Goal: Task Accomplishment & Management: Complete application form

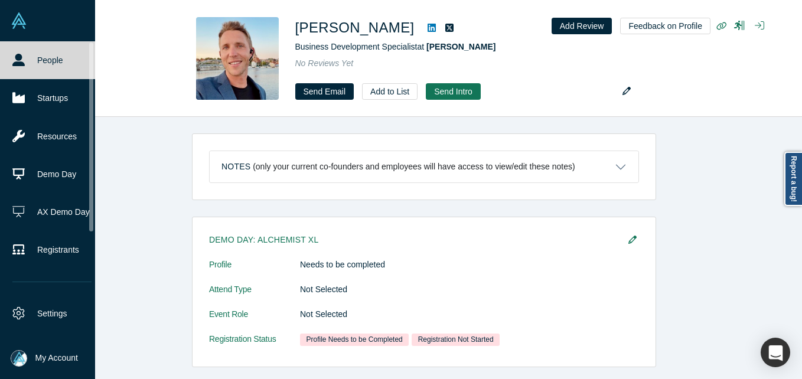
scroll to position [344, 0]
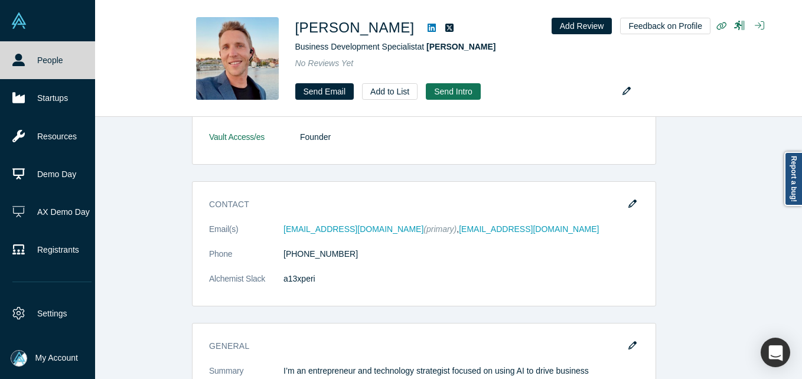
click at [43, 52] on link "People" at bounding box center [52, 60] width 104 height 38
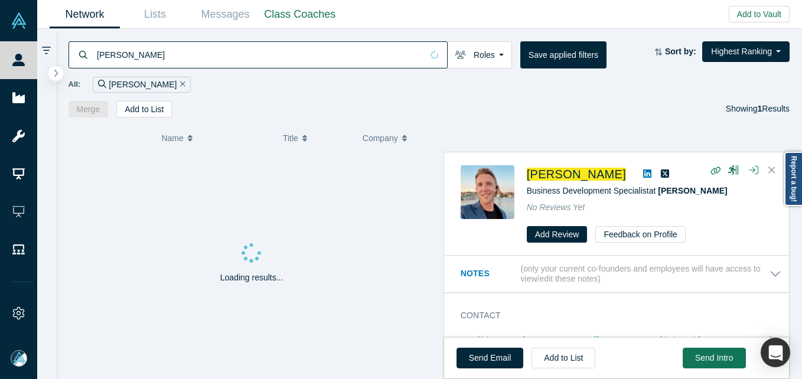
click at [197, 58] on input "[PERSON_NAME]" at bounding box center [259, 55] width 326 height 28
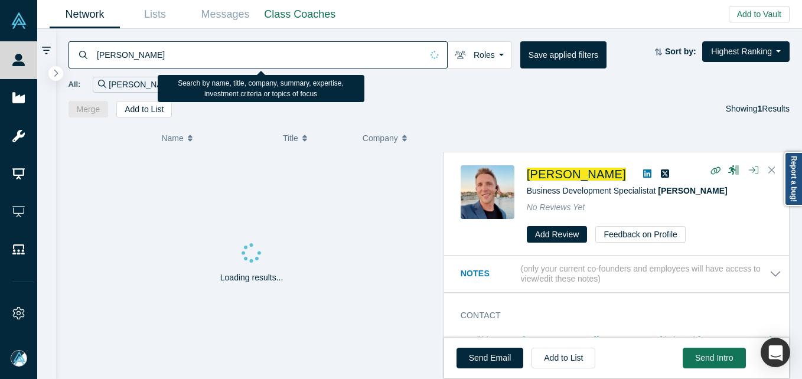
click at [197, 58] on input "[PERSON_NAME]" at bounding box center [259, 55] width 326 height 28
paste input "[PERSON_NAME]"
type input "[PERSON_NAME]"
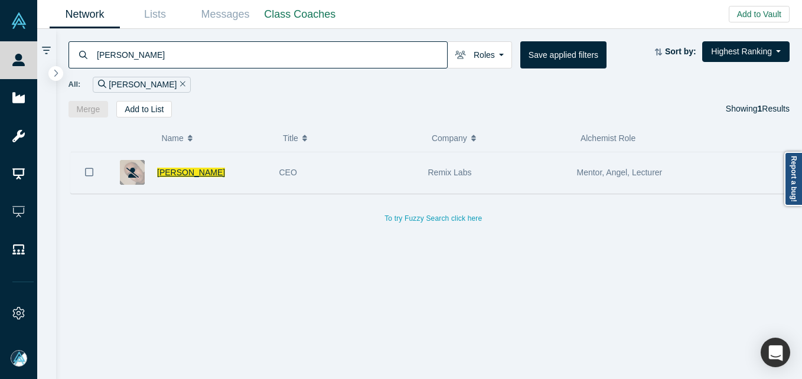
click at [187, 168] on span "[PERSON_NAME]" at bounding box center [191, 172] width 68 height 9
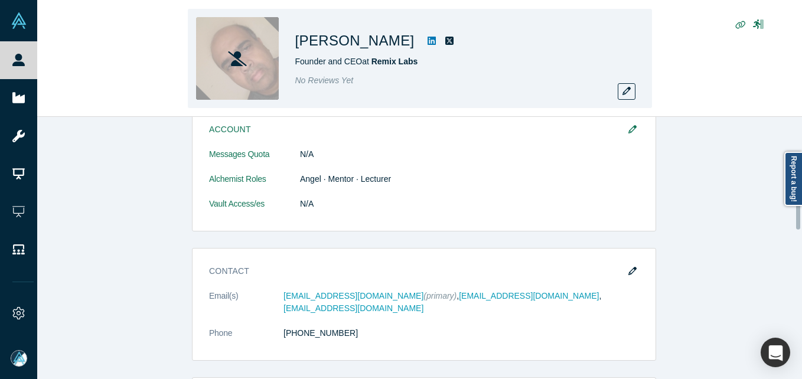
scroll to position [536, 0]
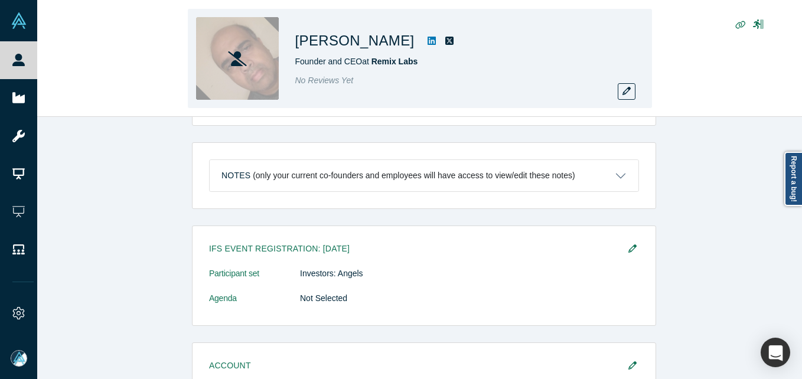
click at [637, 93] on div "[PERSON_NAME] Founder and CEO at Remix Labs No Reviews Yet" at bounding box center [420, 58] width 464 height 99
click at [618, 93] on button "button" at bounding box center [626, 91] width 18 height 17
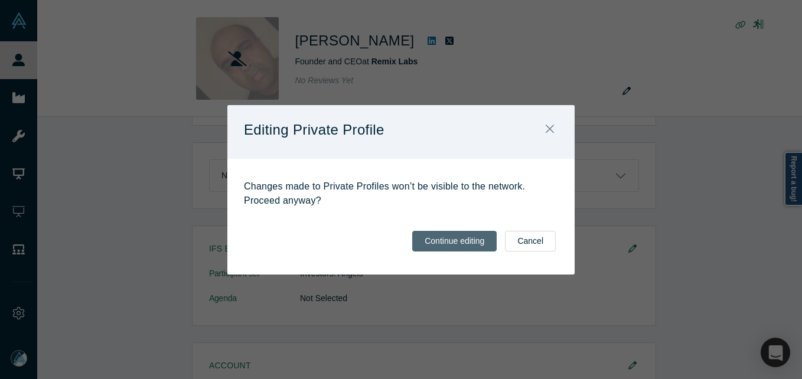
click at [474, 238] on button "Continue editing" at bounding box center [454, 241] width 84 height 21
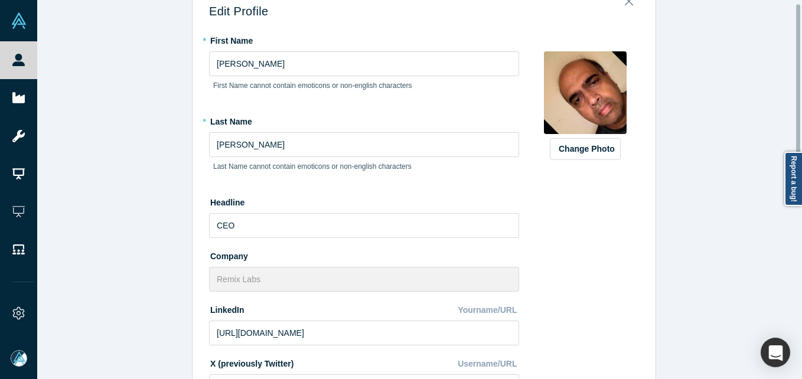
scroll to position [0, 0]
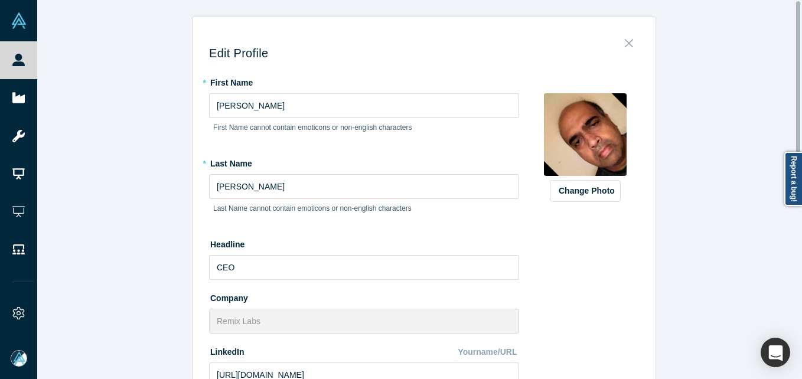
click at [627, 38] on icon "Close" at bounding box center [628, 43] width 8 height 13
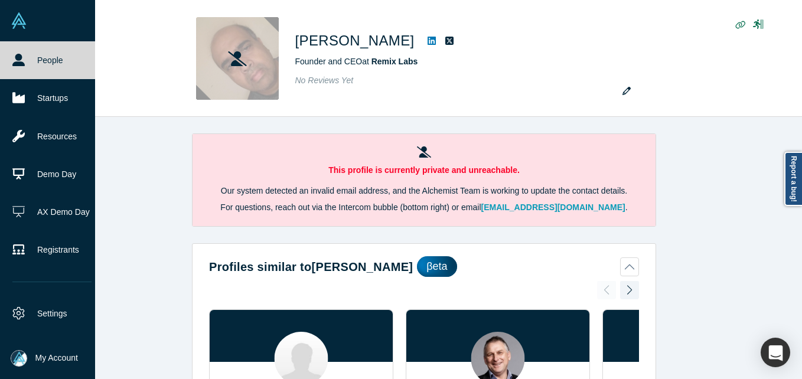
drag, startPoint x: 9, startPoint y: 60, endPoint x: 62, endPoint y: 1, distance: 79.4
click at [11, 59] on link "People" at bounding box center [52, 60] width 104 height 38
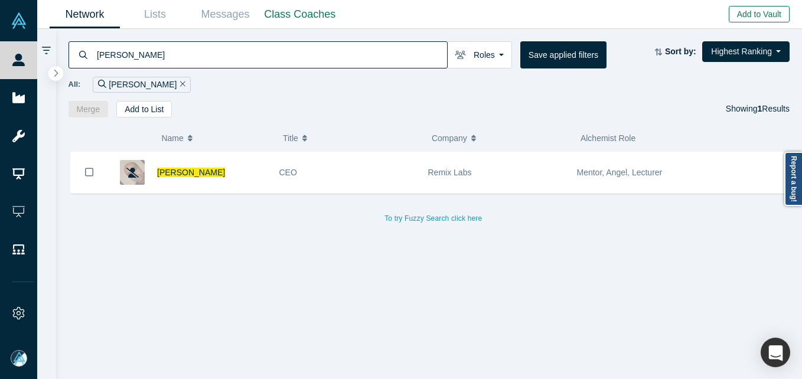
click at [768, 8] on button "Add to Vault" at bounding box center [758, 14] width 61 height 17
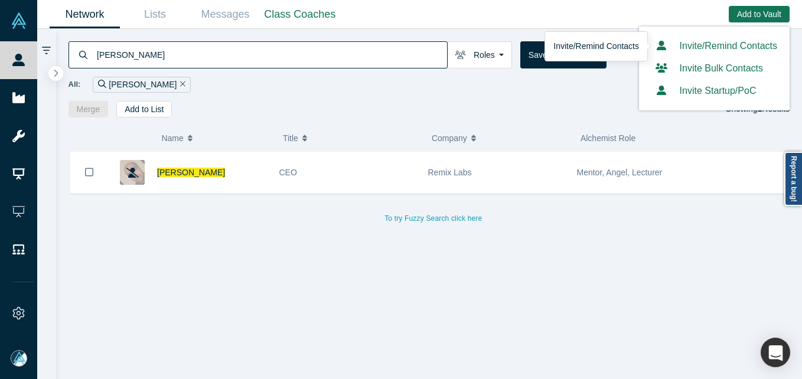
click at [730, 46] on link "Invite/Remind Contacts" at bounding box center [714, 46] width 126 height 10
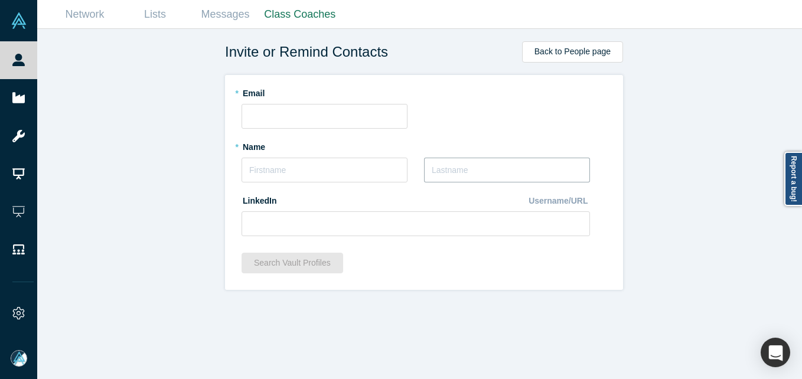
click at [450, 174] on input "text" at bounding box center [507, 170] width 166 height 25
paste input "Lisovetsky"
type input "Lisovetsky"
click at [319, 175] on input "text" at bounding box center [324, 170] width 166 height 25
type input "[PERSON_NAME]"
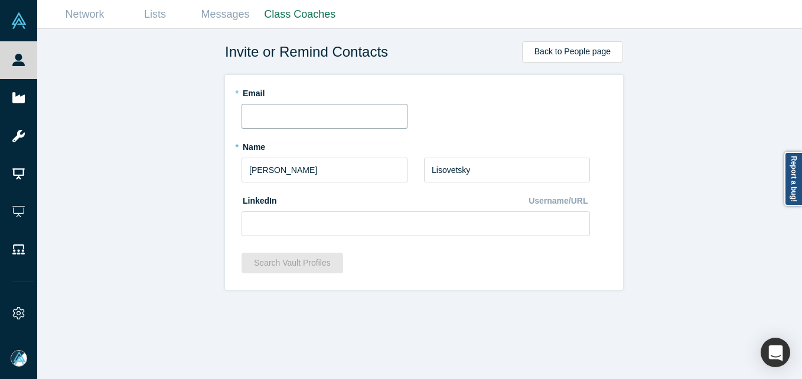
click at [274, 121] on input "text" at bounding box center [324, 116] width 166 height 25
paste input "[PERSON_NAME][EMAIL_ADDRESS][DOMAIN_NAME]"
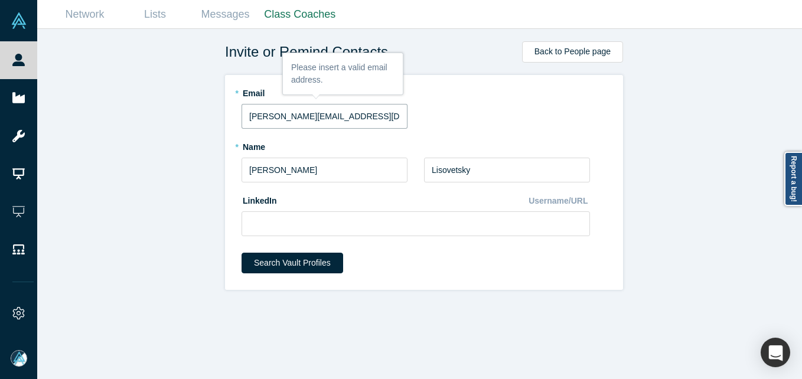
type input "[PERSON_NAME][EMAIL_ADDRESS][DOMAIN_NAME]"
click at [308, 226] on input at bounding box center [415, 223] width 348 height 25
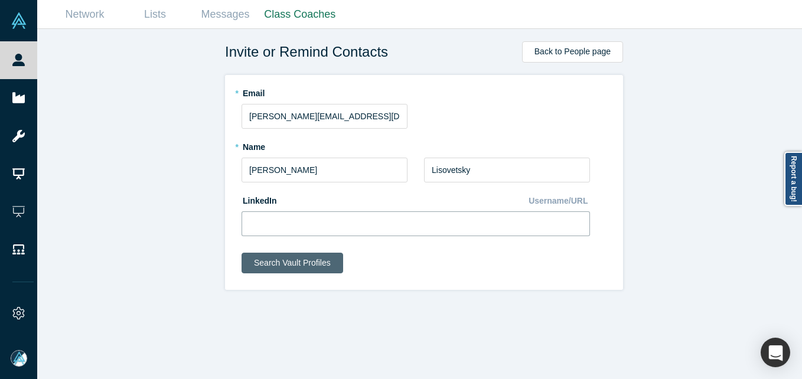
paste input "[URL][DOMAIN_NAME]"
type input "[URL][DOMAIN_NAME]"
click at [268, 261] on button "Search Vault Profiles" at bounding box center [292, 263] width 102 height 21
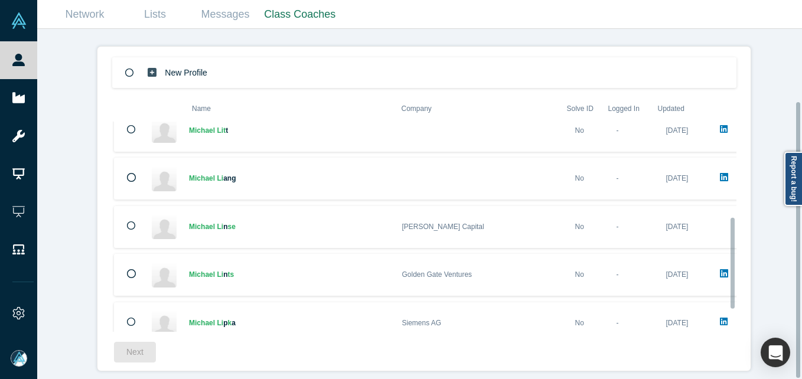
scroll to position [273, 0]
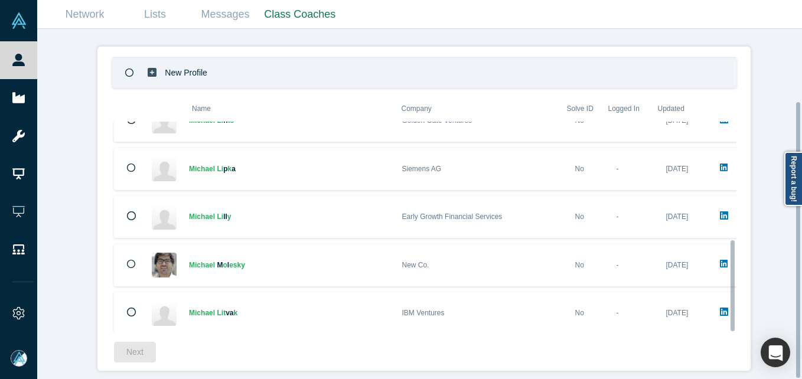
click at [299, 70] on div "New Profile" at bounding box center [424, 72] width 624 height 31
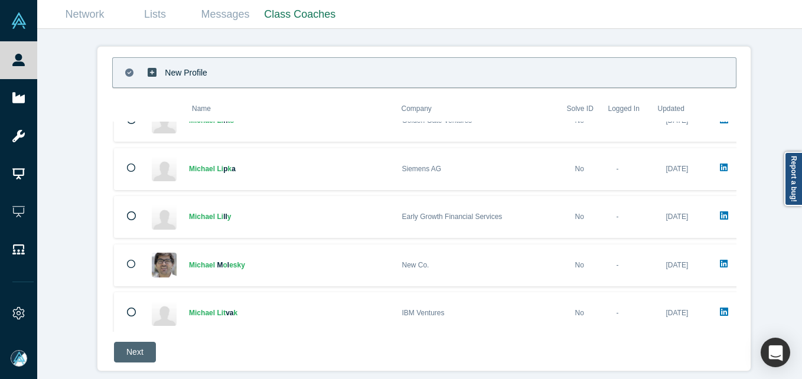
click at [120, 349] on button "Next" at bounding box center [135, 352] width 42 height 21
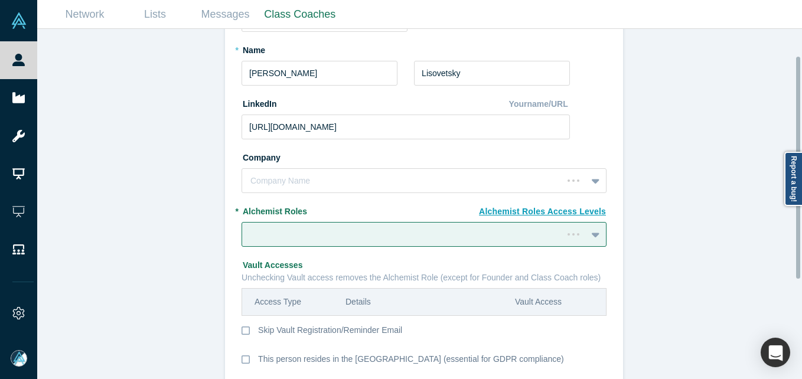
scroll to position [177, 0]
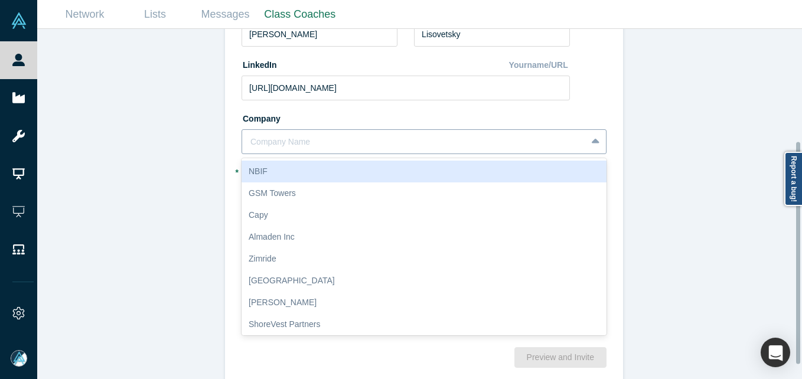
click at [354, 143] on div at bounding box center [414, 142] width 328 height 15
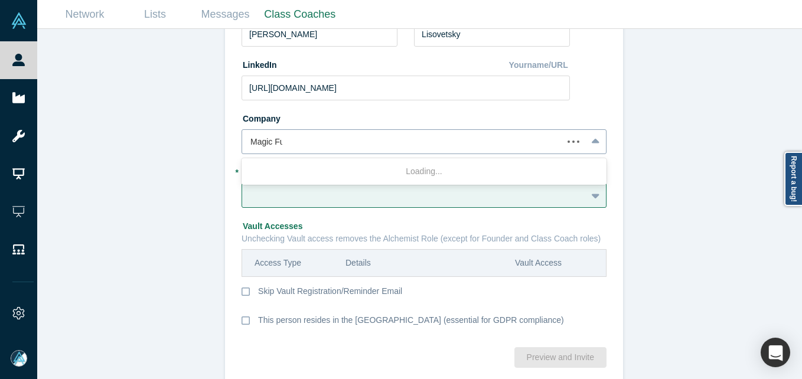
type input "Magic Fund"
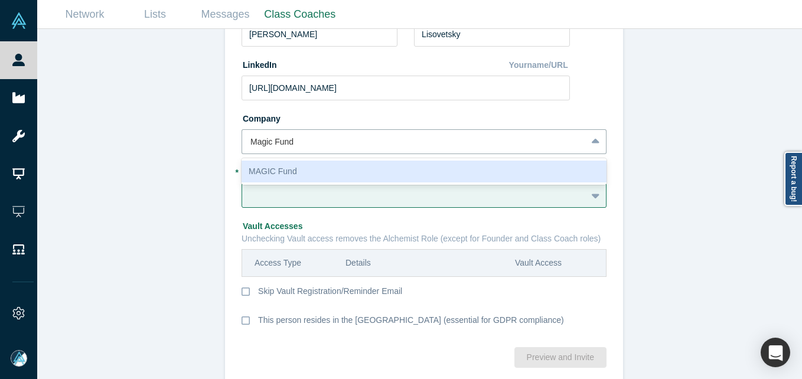
click at [310, 161] on div "MAGIC Fund" at bounding box center [423, 172] width 365 height 22
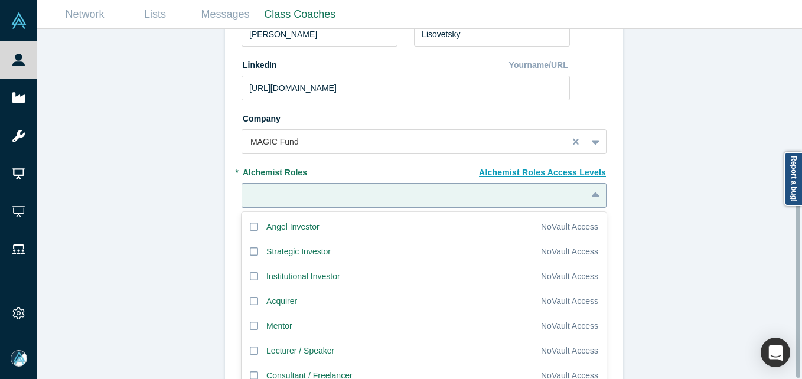
click at [312, 187] on fieldset "New Profile: [PERSON_NAME] * Email [PERSON_NAME][EMAIL_ADDRESS][DOMAIN_NAME] * …" at bounding box center [423, 122] width 365 height 433
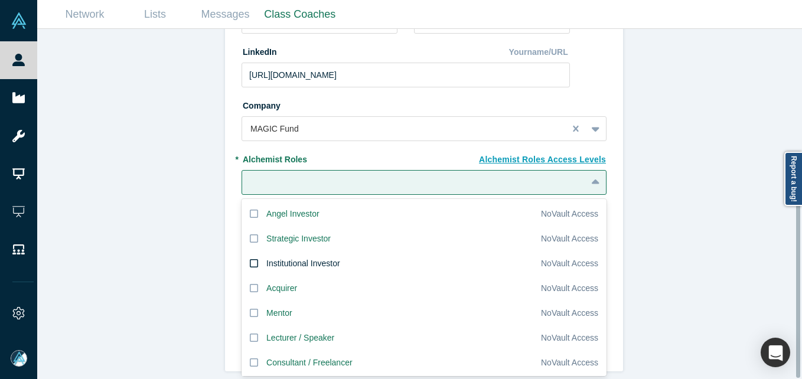
click at [308, 257] on div "Institutional Investor" at bounding box center [303, 263] width 74 height 12
click at [0, 0] on input "Institutional Investor" at bounding box center [0, 0] width 0 height 0
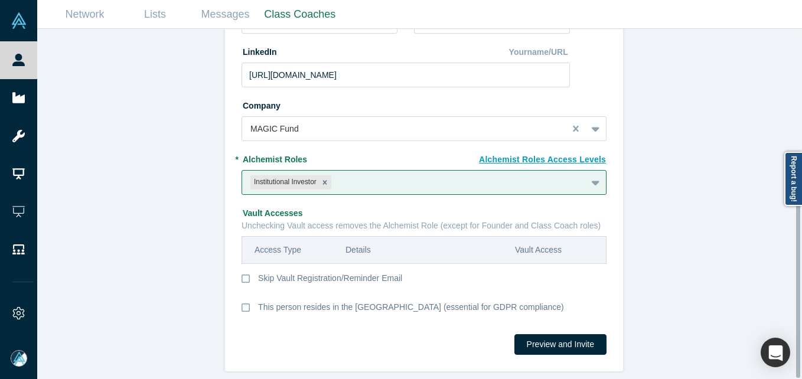
click at [133, 204] on div "Invite or Remind Contacts Back New Profile: [PERSON_NAME] * Email [PERSON_NAME]…" at bounding box center [423, 208] width 773 height 359
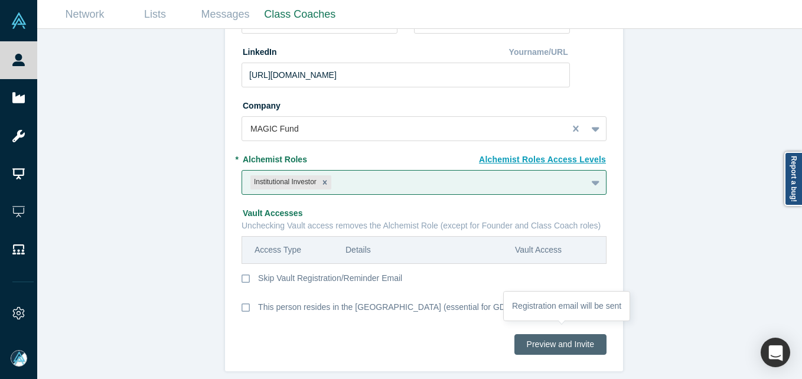
click at [559, 336] on button "Preview and Invite" at bounding box center [560, 344] width 92 height 21
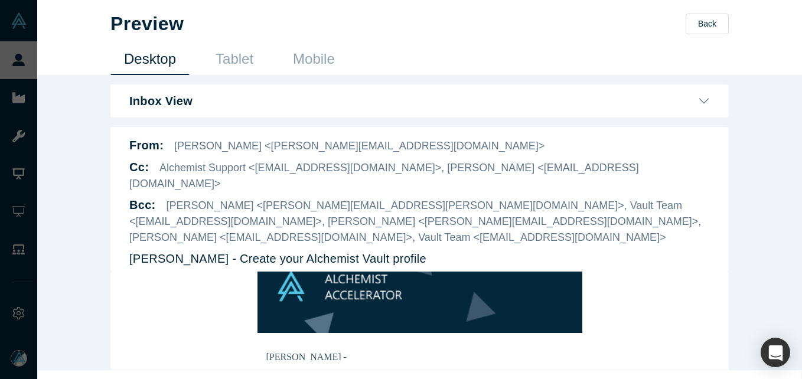
scroll to position [59, 0]
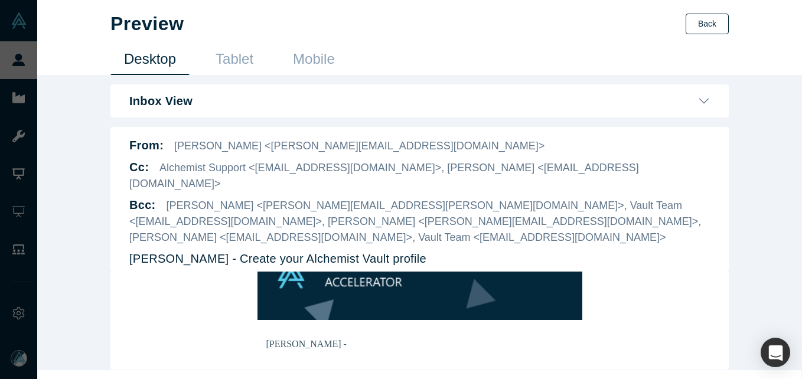
click at [705, 19] on button "Back" at bounding box center [706, 24] width 43 height 21
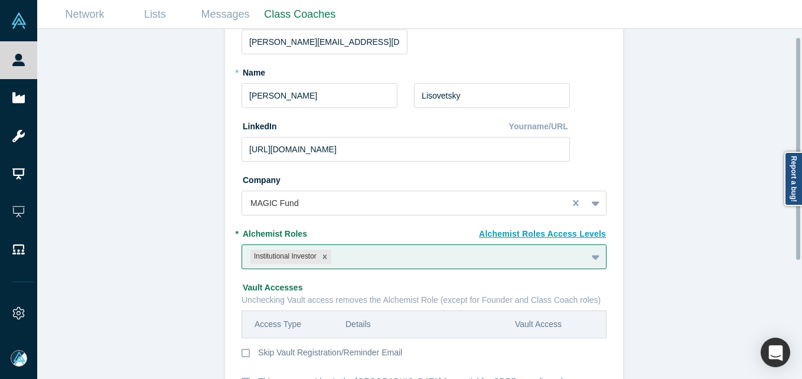
scroll to position [0, 0]
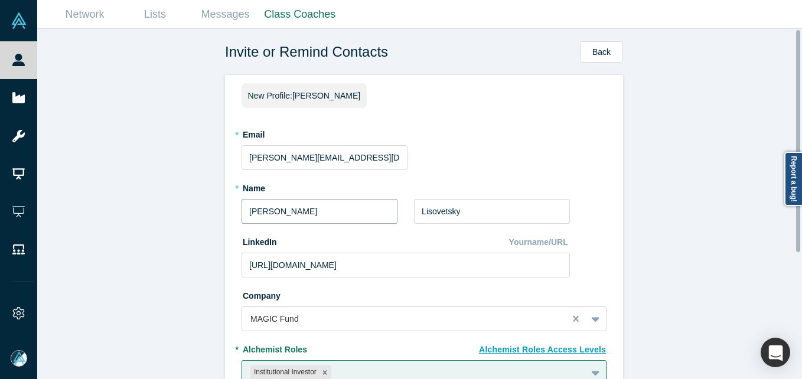
drag, startPoint x: 252, startPoint y: 214, endPoint x: 266, endPoint y: 211, distance: 14.5
type input "[PERSON_NAME]"
drag, startPoint x: 501, startPoint y: 158, endPoint x: 501, endPoint y: 172, distance: 14.2
click at [501, 159] on div "* Email [PERSON_NAME][EMAIL_ADDRESS][DOMAIN_NAME]" at bounding box center [423, 147] width 365 height 45
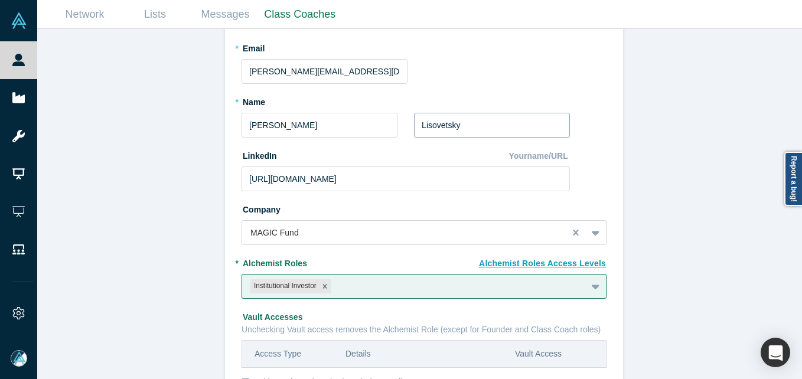
scroll to position [199, 0]
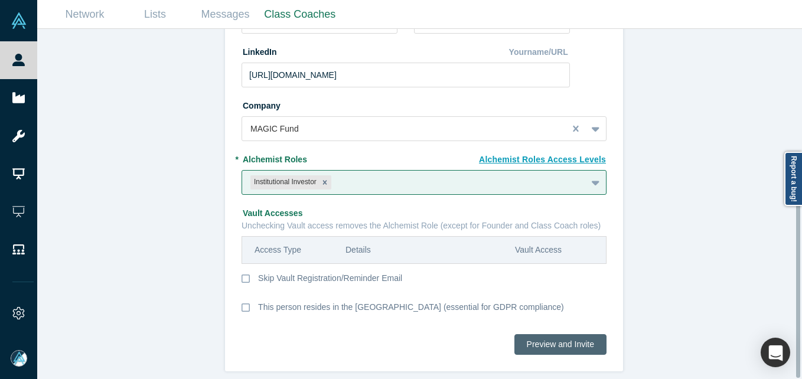
drag, startPoint x: 545, startPoint y: 338, endPoint x: 532, endPoint y: 340, distance: 13.1
click at [545, 339] on button "Preview and Invite" at bounding box center [560, 344] width 92 height 21
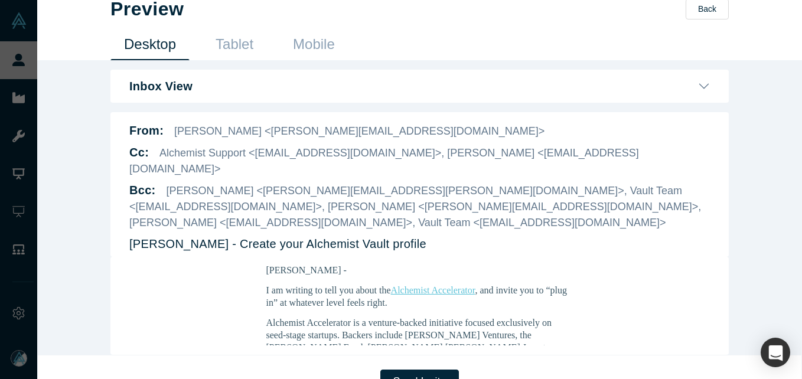
scroll to position [28, 0]
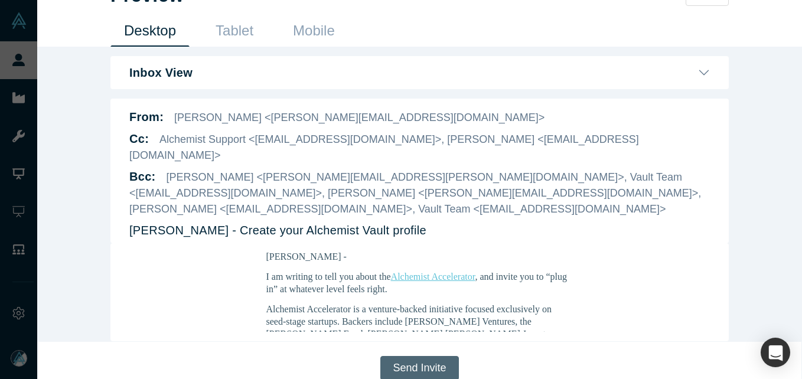
click at [392, 356] on button "Send Invite" at bounding box center [419, 368] width 78 height 24
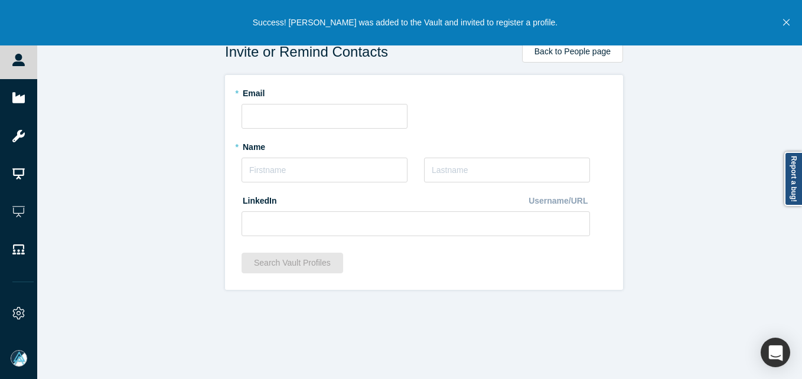
scroll to position [0, 0]
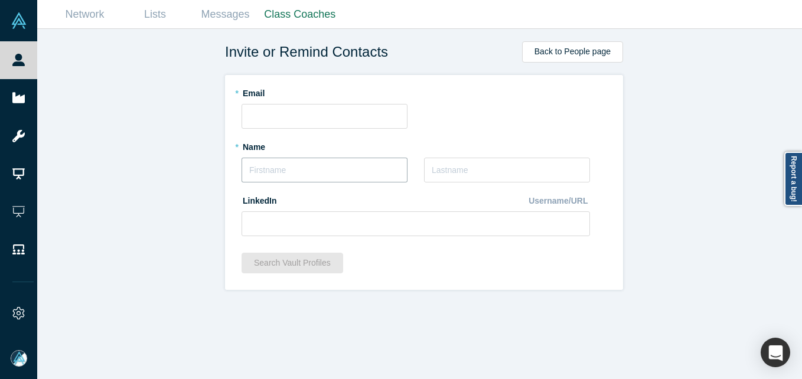
click at [290, 166] on input "text" at bounding box center [324, 170] width 166 height 25
type input "[PERSON_NAME]"
type input "Ho"
type input "[PERSON_NAME]"
click at [269, 114] on input "text" at bounding box center [324, 116] width 166 height 25
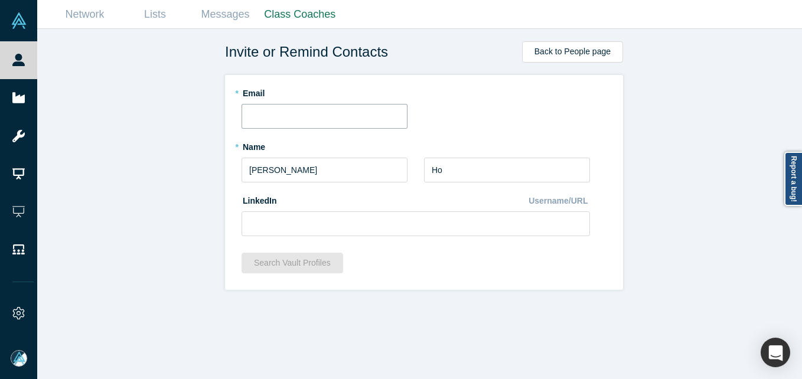
paste input "[PERSON_NAME][EMAIL_ADDRESS][PERSON_NAME][DOMAIN_NAME]"
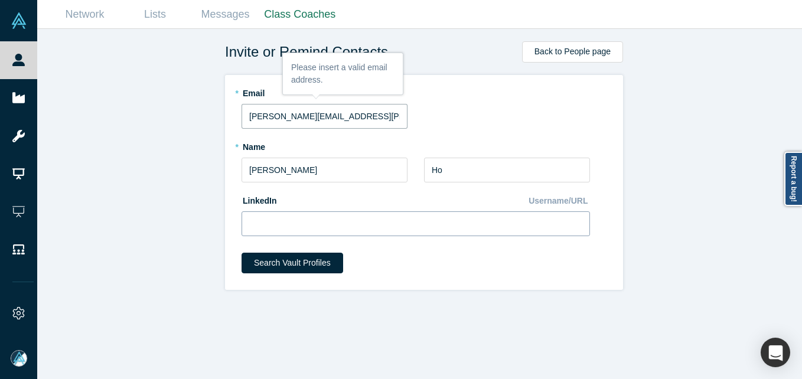
type input "[PERSON_NAME][EMAIL_ADDRESS][PERSON_NAME][DOMAIN_NAME]"
click at [297, 213] on input at bounding box center [415, 223] width 348 height 25
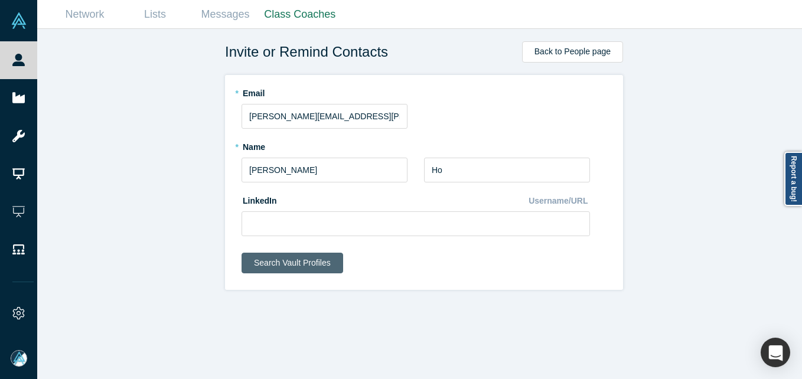
click at [279, 262] on button "Search Vault Profiles" at bounding box center [292, 263] width 102 height 21
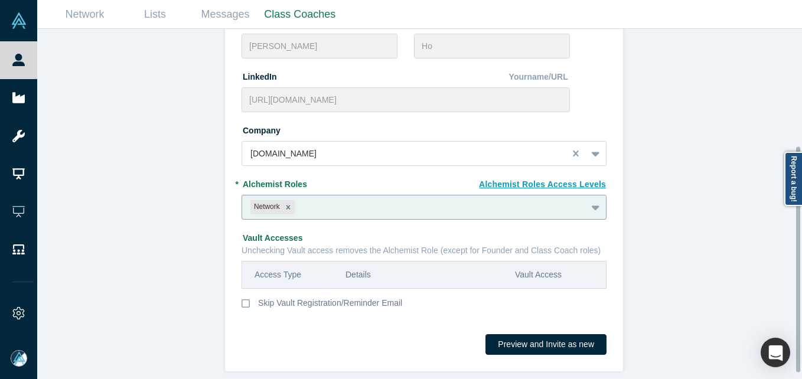
scroll to position [191, 0]
click at [286, 203] on icon "Remove Network" at bounding box center [288, 207] width 8 height 8
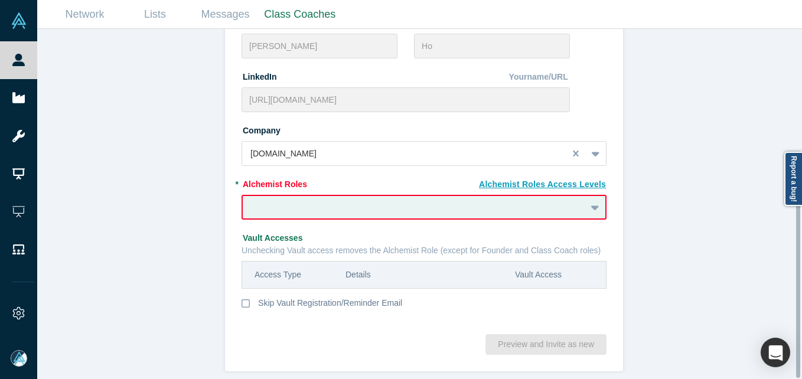
click at [327, 201] on fieldset "Existing profile: [PERSON_NAME] * Email [PERSON_NAME][EMAIL_ADDRESS][PERSON_NAM…" at bounding box center [423, 113] width 365 height 424
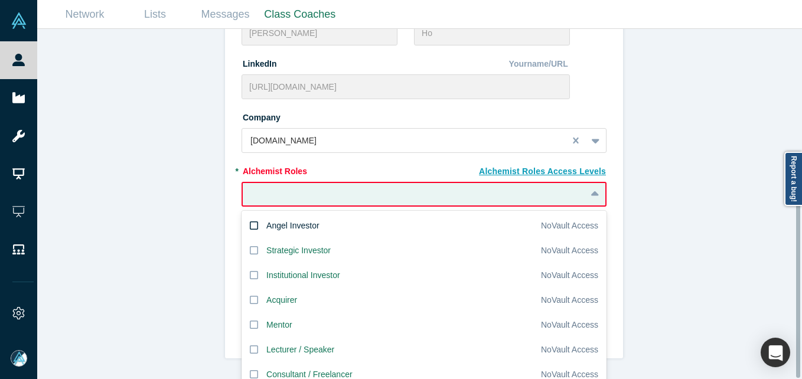
click at [304, 220] on div "Angel Investor" at bounding box center [292, 226] width 53 height 12
click at [0, 0] on input "Angel Investor" at bounding box center [0, 0] width 0 height 0
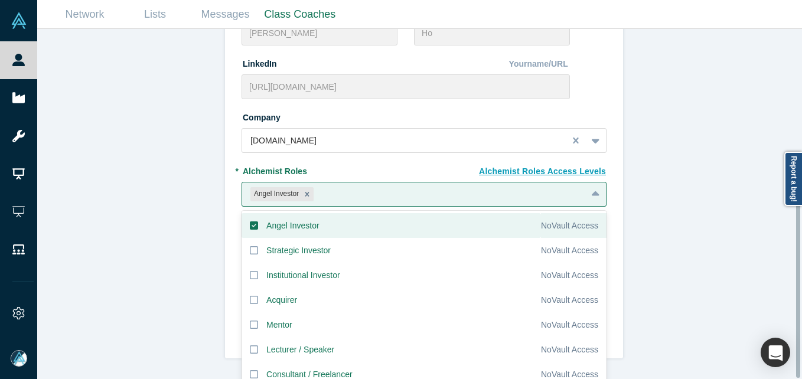
click at [159, 206] on div "Invite or Remind Contacts Back Existing profile: [PERSON_NAME] * Email [PERSON_…" at bounding box center [423, 208] width 773 height 359
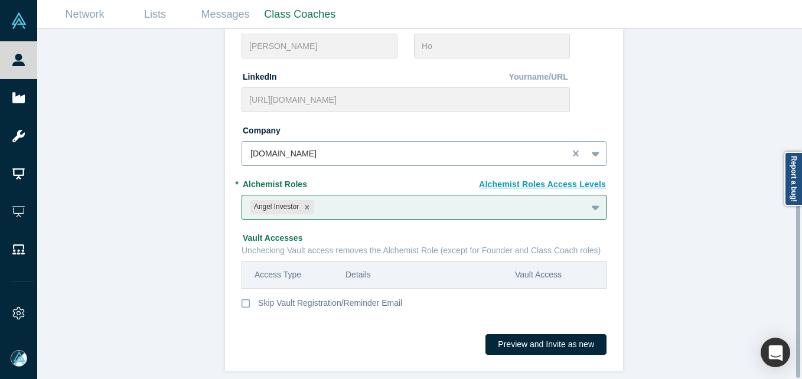
drag, startPoint x: 352, startPoint y: 138, endPoint x: 346, endPoint y: 137, distance: 5.9
click at [352, 146] on div at bounding box center [403, 153] width 306 height 15
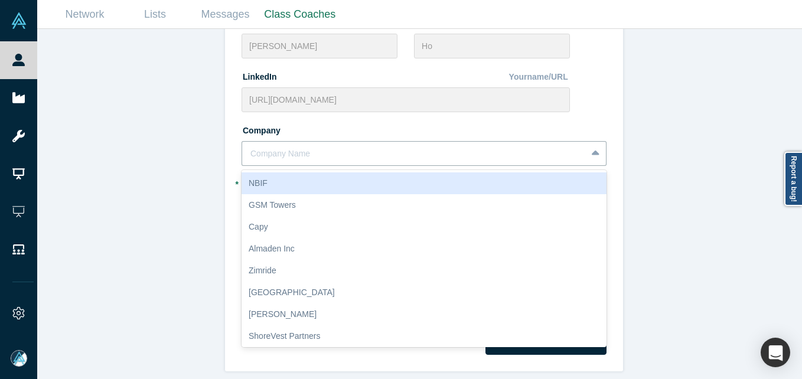
click at [178, 157] on div "Invite or Remind Contacts Back Existing profile: [PERSON_NAME] * Email [PERSON_…" at bounding box center [423, 208] width 773 height 359
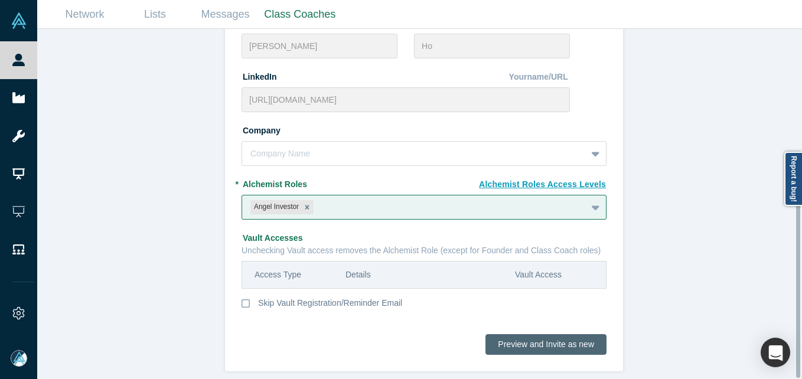
click at [574, 334] on button "Preview and Invite as new" at bounding box center [545, 344] width 121 height 21
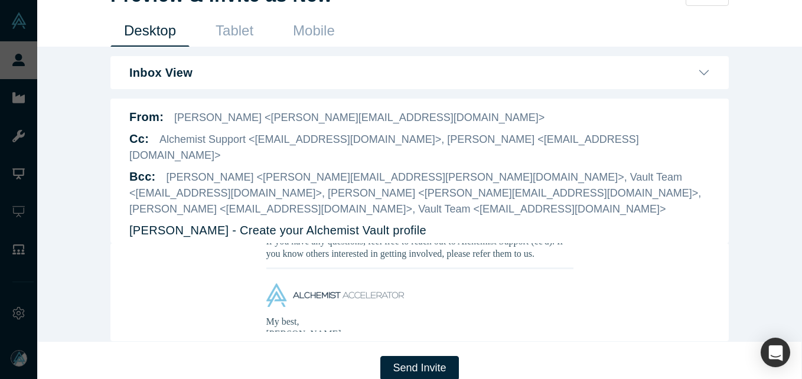
scroll to position [354, 0]
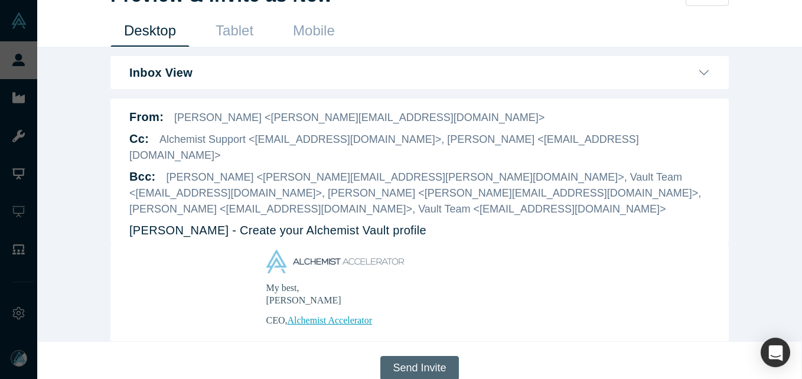
click at [432, 356] on button "Send Invite" at bounding box center [419, 368] width 78 height 24
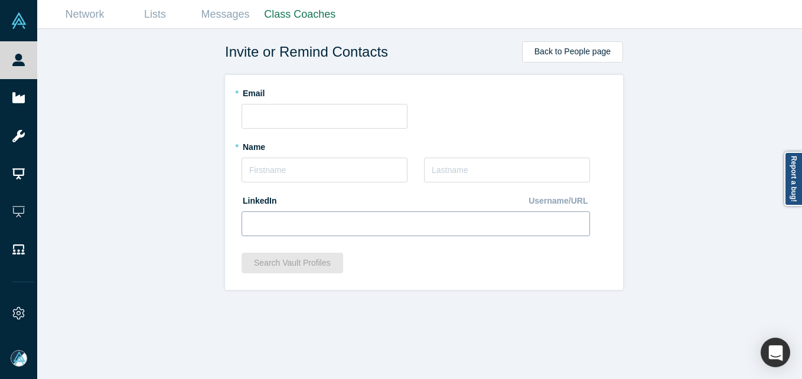
scroll to position [0, 0]
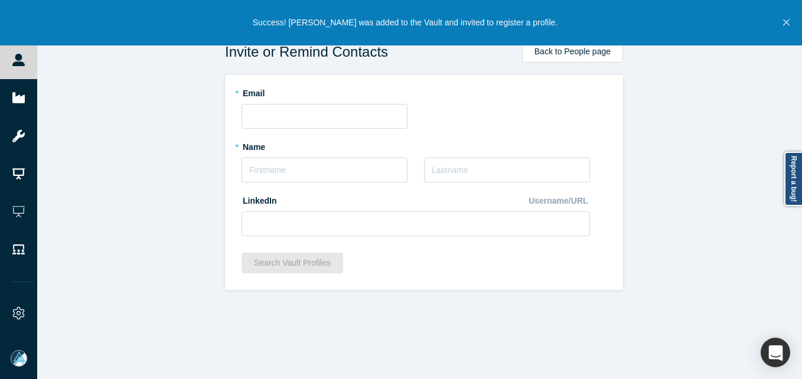
drag, startPoint x: 37, startPoint y: 69, endPoint x: 57, endPoint y: 3, distance: 69.1
click at [38, 69] on link "People" at bounding box center [23, 60] width 46 height 38
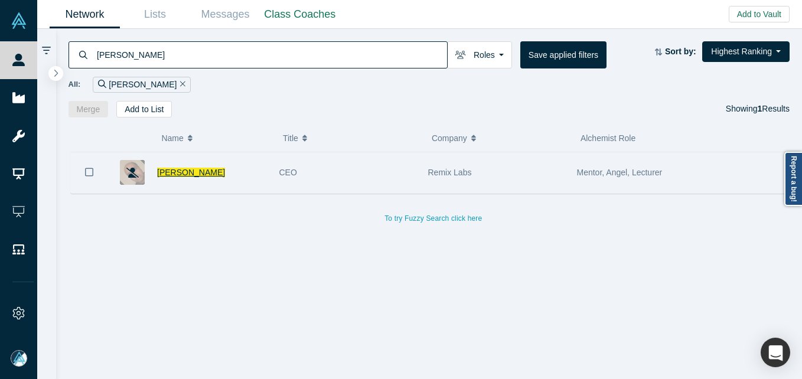
click at [187, 171] on span "[PERSON_NAME]" at bounding box center [191, 172] width 68 height 9
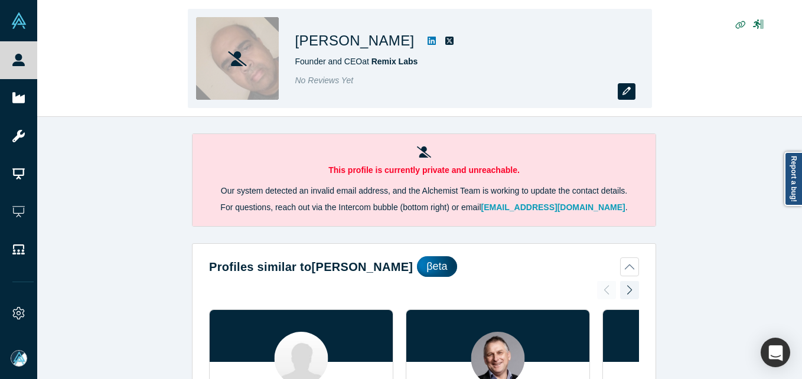
click at [622, 92] on icon "button" at bounding box center [626, 91] width 8 height 8
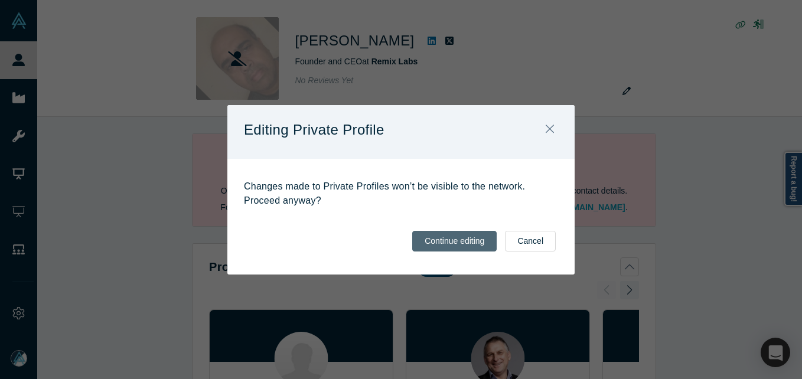
click at [473, 246] on button "Continue editing" at bounding box center [454, 241] width 84 height 21
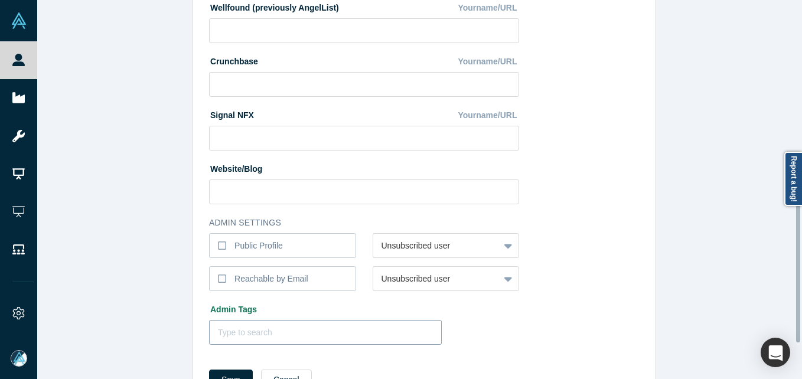
scroll to position [472, 0]
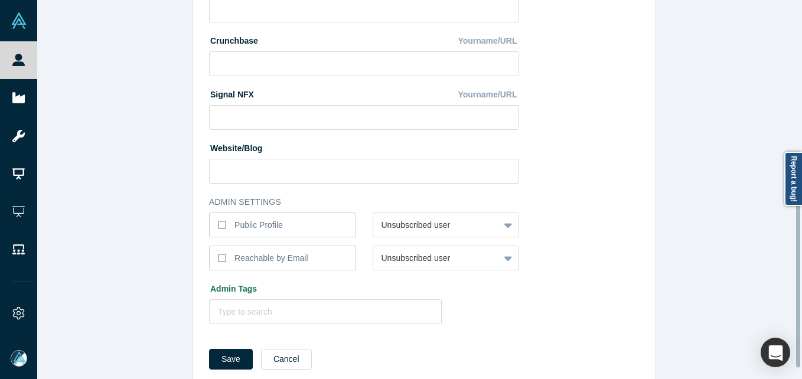
click at [218, 256] on icon at bounding box center [222, 257] width 8 height 9
click at [0, 0] on input "Reachable by Email" at bounding box center [0, 0] width 0 height 0
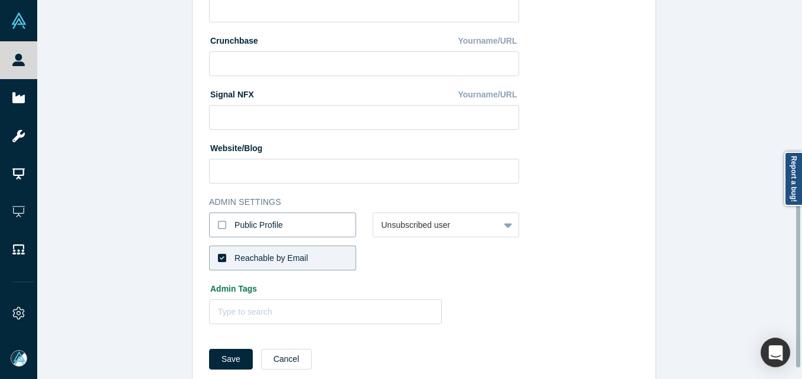
click at [219, 219] on label "Public Profile" at bounding box center [282, 224] width 147 height 25
click at [0, 0] on input "Public Profile" at bounding box center [0, 0] width 0 height 0
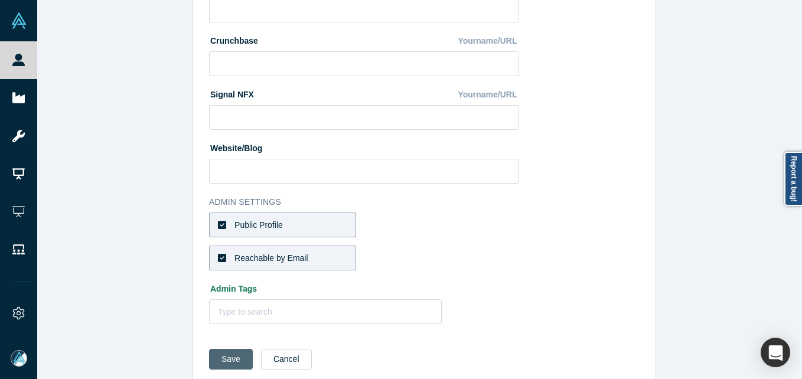
click at [220, 356] on button "Save" at bounding box center [231, 359] width 44 height 21
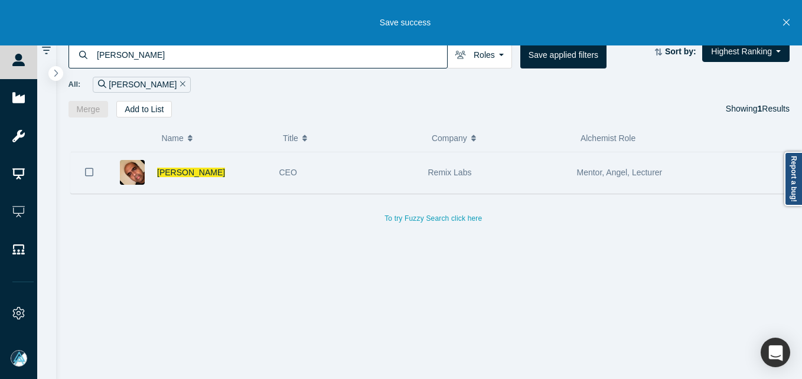
click at [91, 171] on icon "Bookmark" at bounding box center [89, 171] width 8 height 11
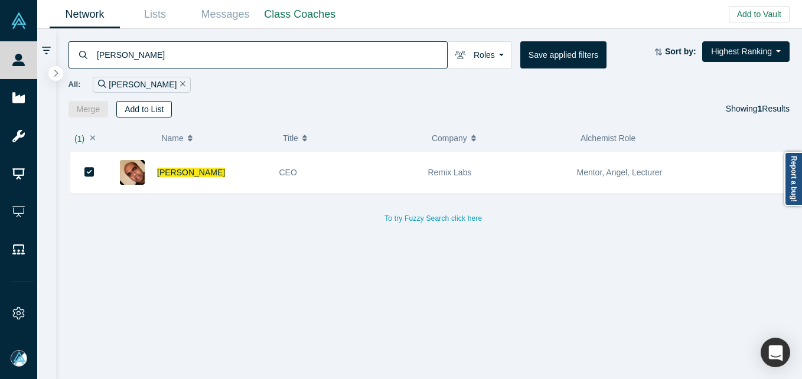
click at [141, 111] on button "Add to List" at bounding box center [143, 109] width 55 height 17
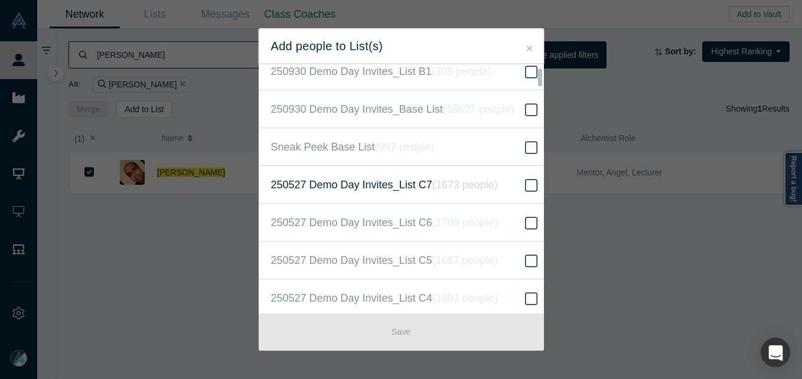
scroll to position [413, 0]
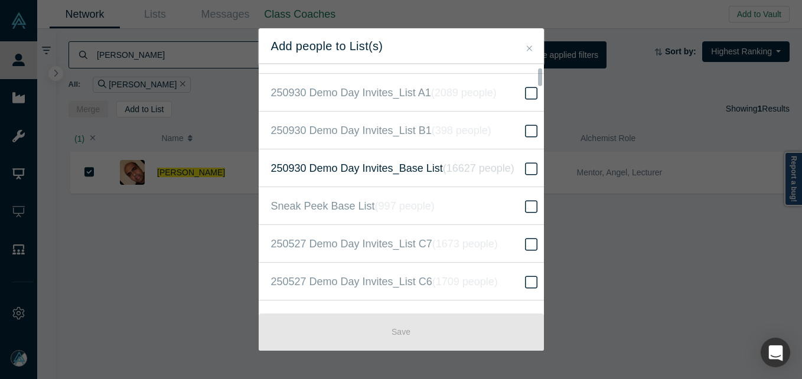
click at [525, 171] on icon at bounding box center [531, 169] width 12 height 14
click at [0, 0] on input "250930 Demo Day Invites_Base List ( 16627 people )" at bounding box center [0, 0] width 0 height 0
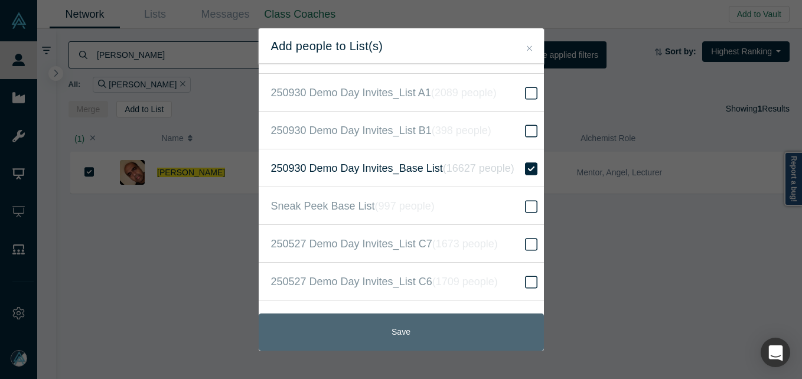
click at [442, 329] on button "Save" at bounding box center [401, 331] width 285 height 37
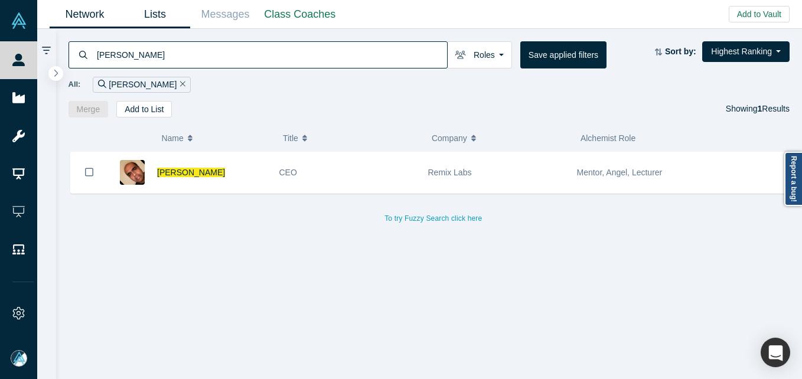
click at [156, 3] on link "Lists" at bounding box center [155, 15] width 70 height 28
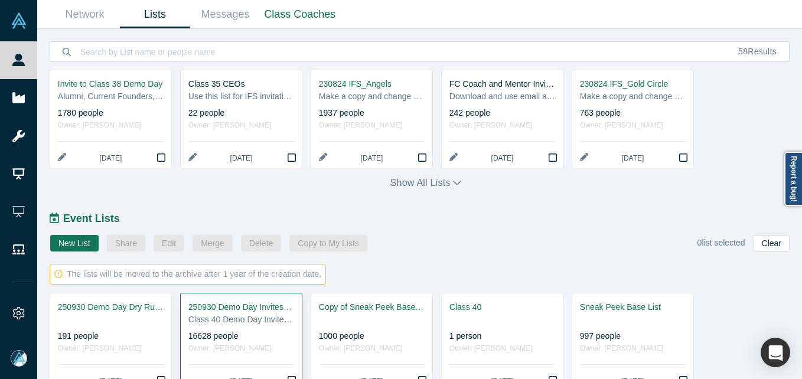
scroll to position [570, 0]
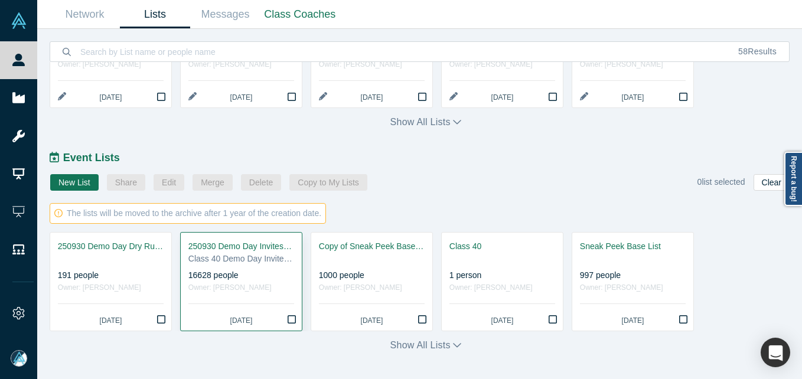
click at [247, 259] on div "Class 40 Demo Day Invitees List" at bounding box center [241, 259] width 106 height 12
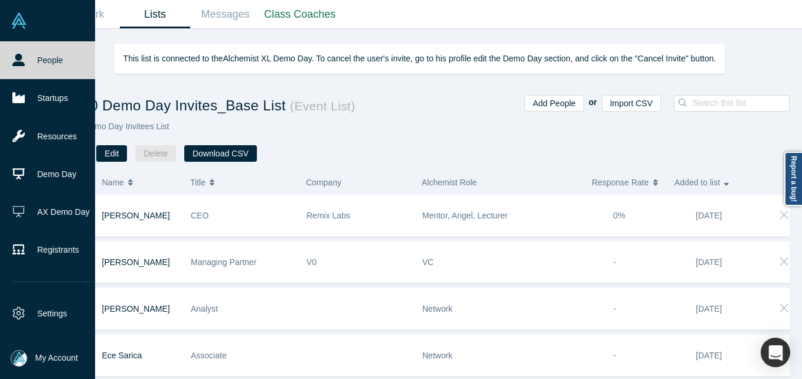
click at [37, 57] on link "People" at bounding box center [52, 60] width 104 height 38
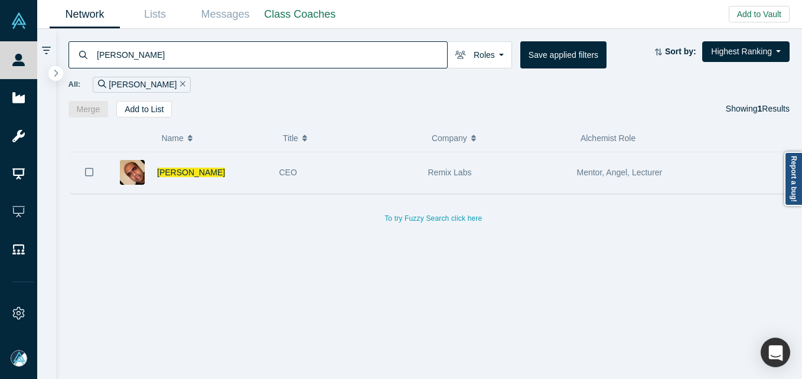
click at [188, 178] on div "[PERSON_NAME]" at bounding box center [212, 172] width 110 height 41
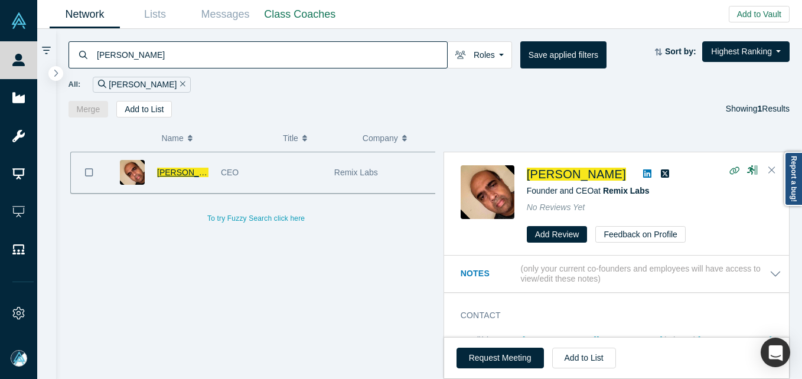
click at [187, 168] on span "[PERSON_NAME]" at bounding box center [191, 172] width 68 height 9
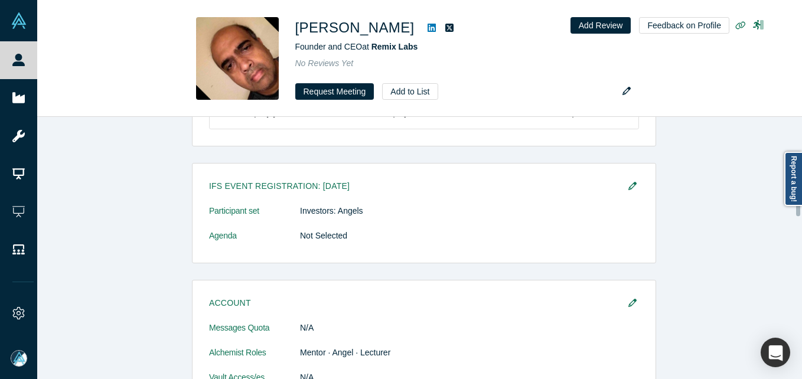
scroll to position [649, 0]
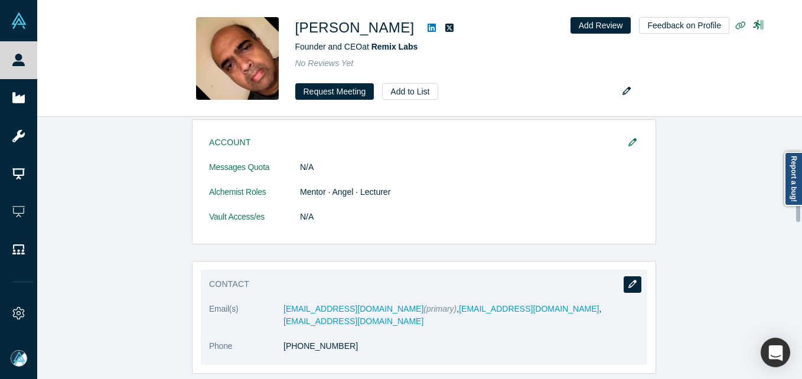
click at [634, 286] on button "button" at bounding box center [632, 284] width 18 height 17
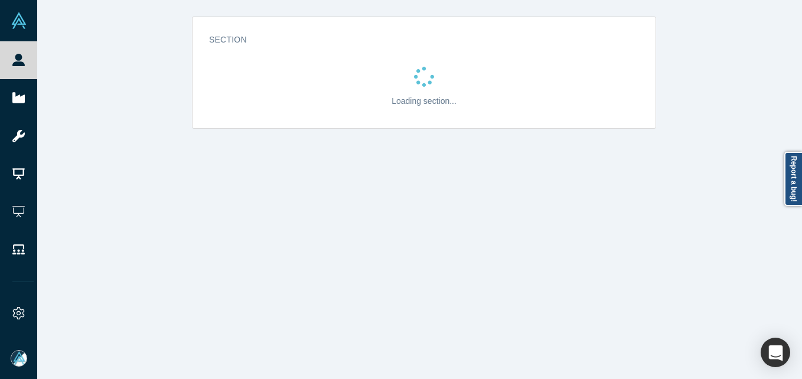
scroll to position [0, 0]
select select "US"
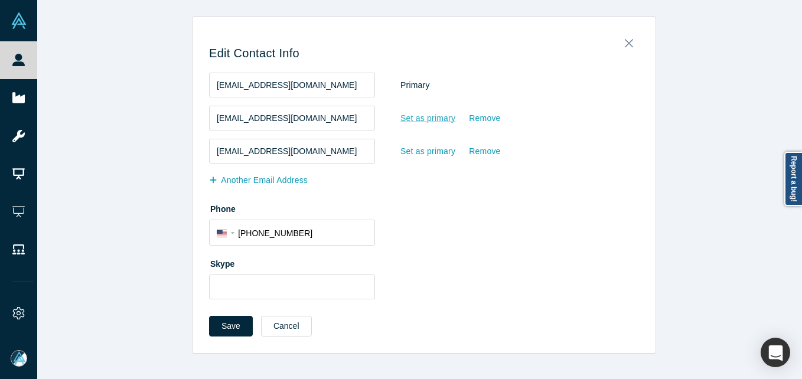
click at [404, 113] on div "Set as primary" at bounding box center [428, 118] width 56 height 21
click at [0, 0] on input "Set as primary" at bounding box center [0, 0] width 0 height 0
click at [230, 329] on button "Save" at bounding box center [231, 326] width 44 height 21
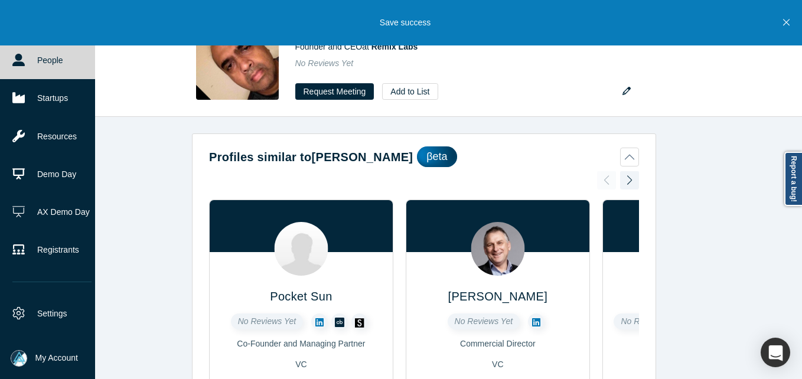
drag, startPoint x: 35, startPoint y: 58, endPoint x: 78, endPoint y: 3, distance: 69.4
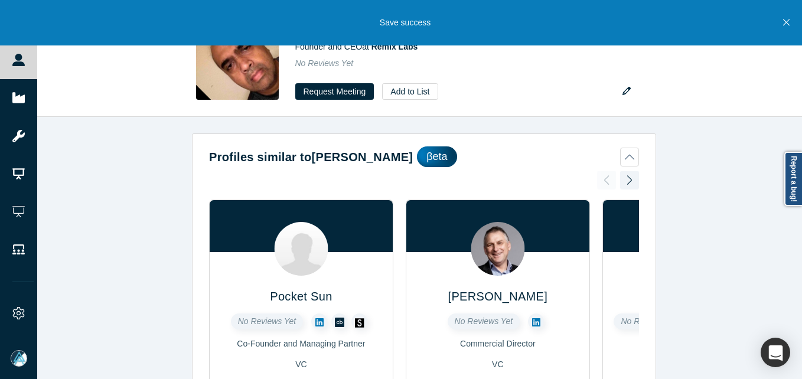
click at [36, 58] on link "People" at bounding box center [23, 60] width 46 height 38
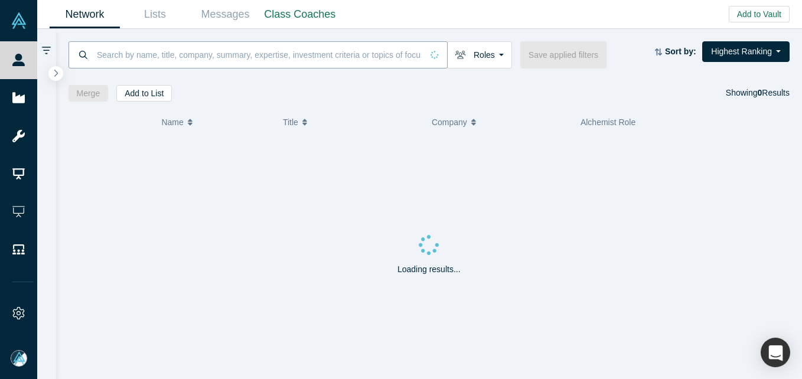
click at [165, 64] on input at bounding box center [259, 55] width 326 height 28
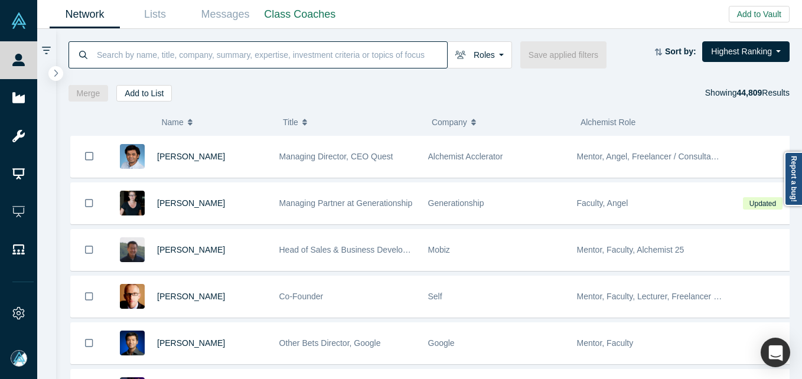
click at [162, 54] on input at bounding box center [271, 55] width 351 height 28
paste input "Sam Ho"
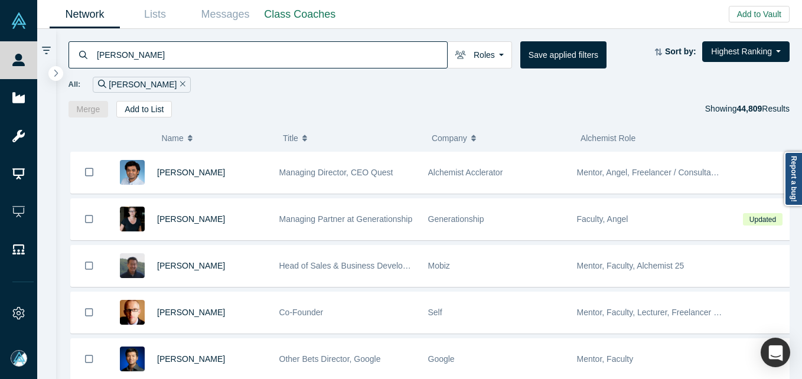
click at [107, 48] on input "Sam Ho" at bounding box center [271, 55] width 351 height 28
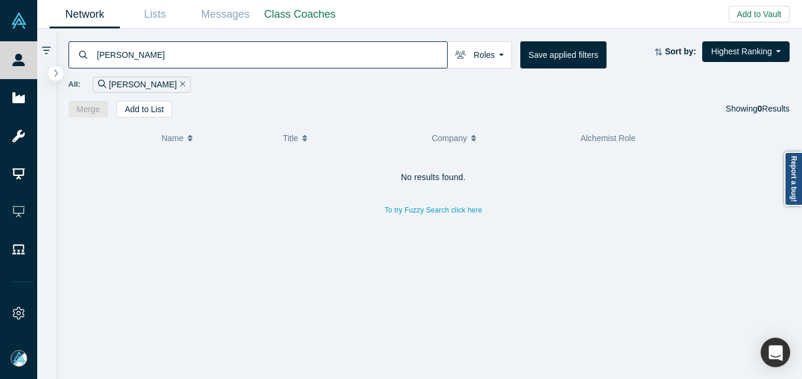
click at [168, 54] on input "Sam Ho" at bounding box center [271, 55] width 351 height 28
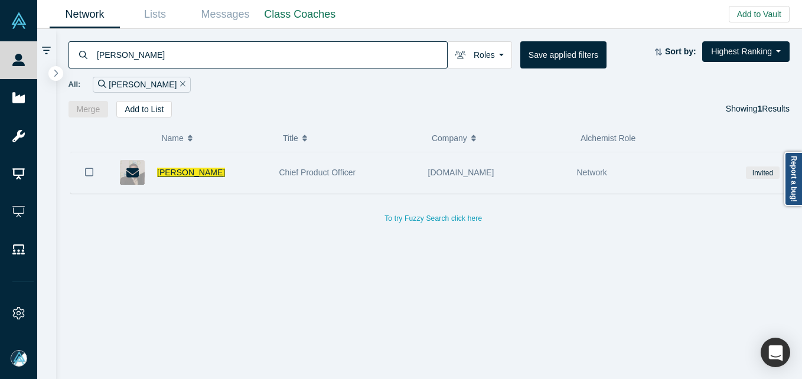
type input "Sam Ho"
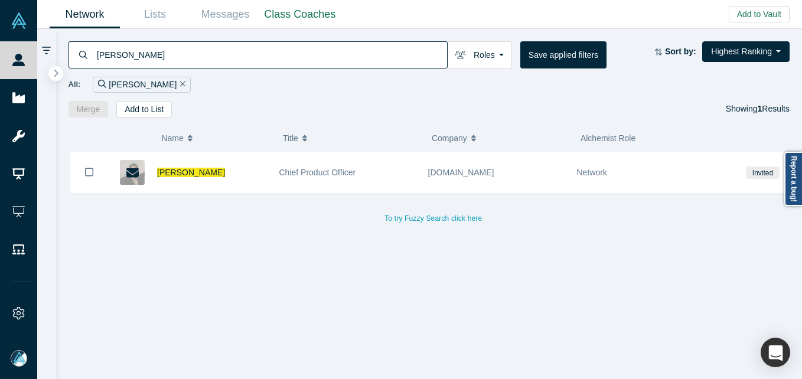
click at [172, 171] on span "Sam Ho" at bounding box center [191, 172] width 68 height 9
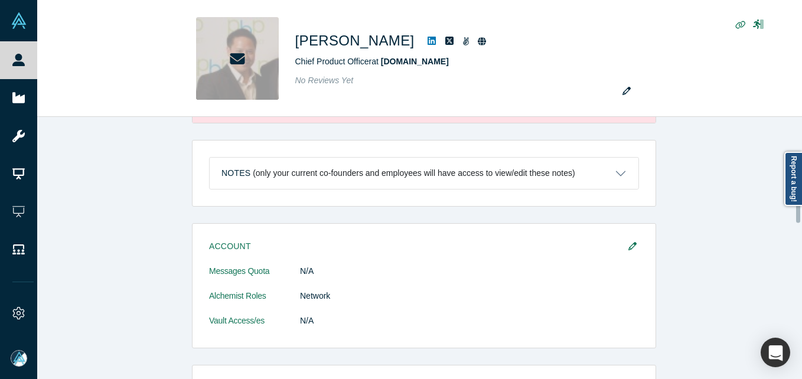
scroll to position [295, 0]
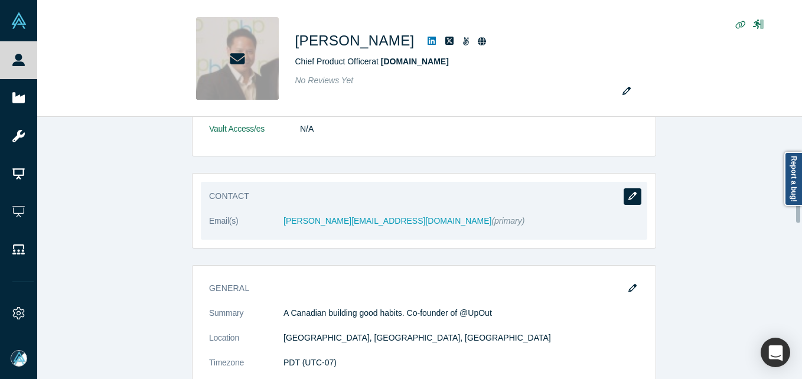
click at [628, 194] on icon "button" at bounding box center [632, 196] width 8 height 8
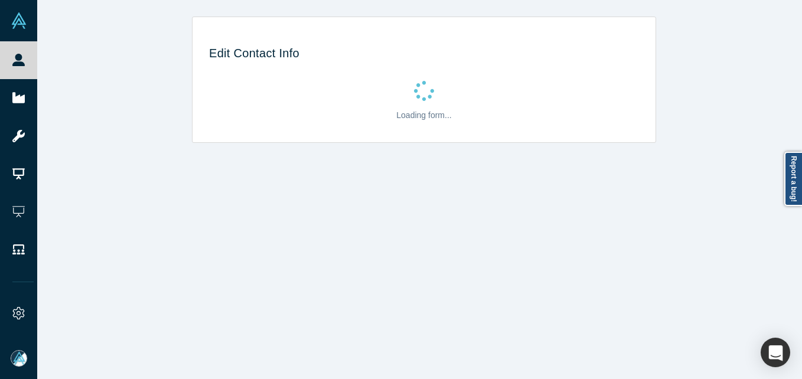
select select "US"
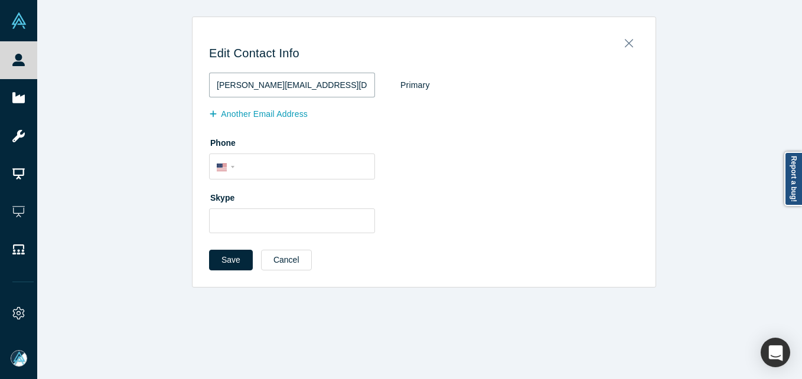
drag, startPoint x: 317, startPoint y: 85, endPoint x: 175, endPoint y: 86, distance: 141.7
click at [170, 84] on div "Edit Contact Info sam@upout.com Primary Another Email Address Phone Internation…" at bounding box center [423, 152] width 773 height 271
paste input "uel.william.ho@gmail"
drag, startPoint x: 223, startPoint y: 86, endPoint x: 276, endPoint y: 81, distance: 53.9
click at [223, 84] on input "[PERSON_NAME][EMAIL_ADDRESS][PERSON_NAME][DOMAIN_NAME]" at bounding box center [292, 85] width 166 height 25
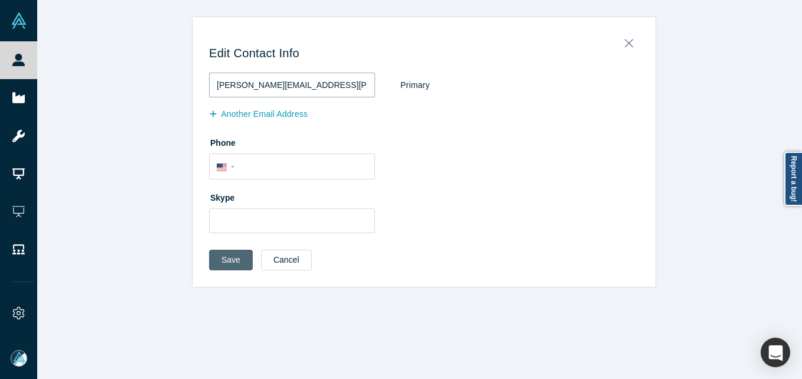
type input "[PERSON_NAME][EMAIL_ADDRESS][PERSON_NAME][DOMAIN_NAME]"
click at [230, 259] on button "Save" at bounding box center [231, 260] width 44 height 21
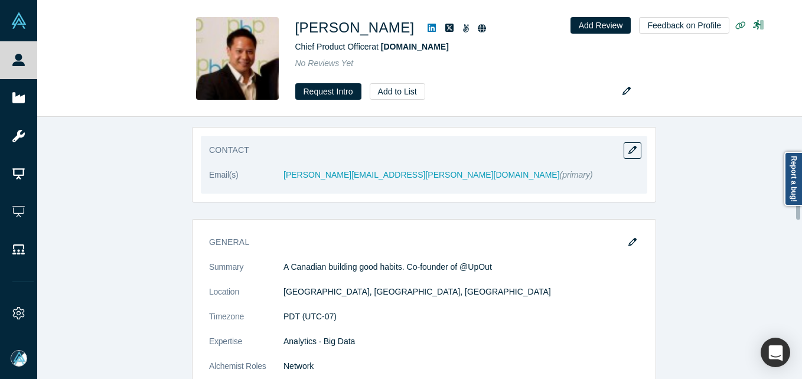
scroll to position [236, 0]
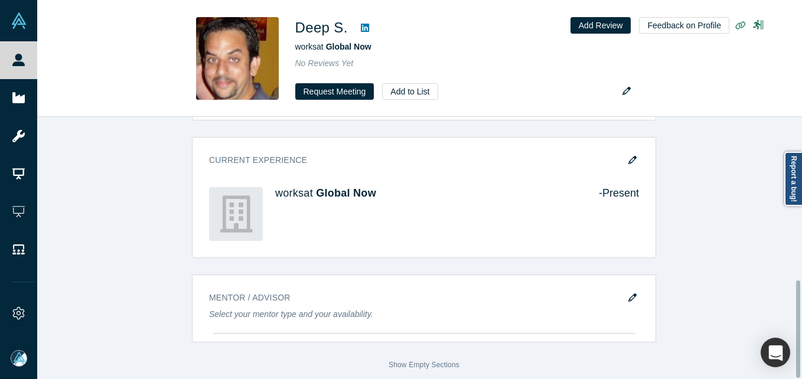
scroll to position [439, 0]
